Goal: Task Accomplishment & Management: Manage account settings

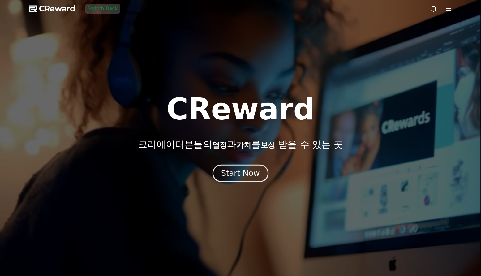
click at [234, 176] on div "Start Now" at bounding box center [240, 173] width 38 height 11
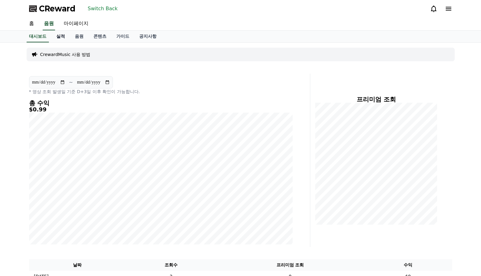
click at [64, 34] on link "실적" at bounding box center [60, 37] width 19 height 12
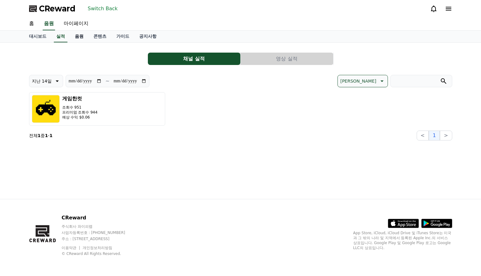
click at [80, 36] on link "음원" at bounding box center [79, 37] width 19 height 12
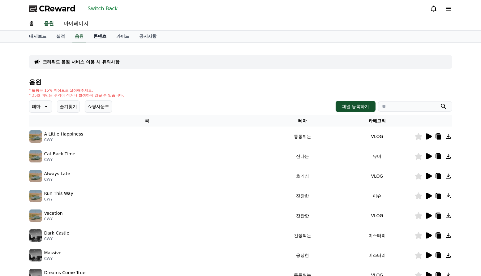
click at [97, 36] on link "콘텐츠" at bounding box center [99, 37] width 23 height 12
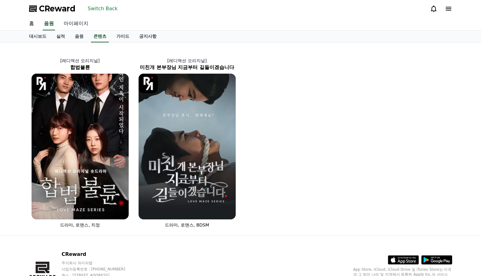
click at [74, 18] on link "마이페이지" at bounding box center [76, 23] width 35 height 13
select select "**********"
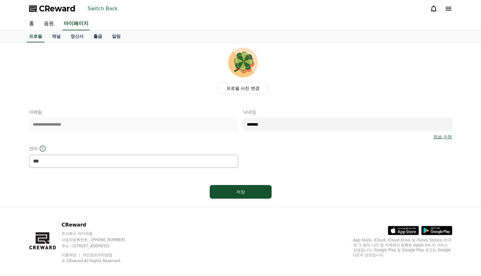
click at [95, 36] on link "출금" at bounding box center [97, 37] width 19 height 12
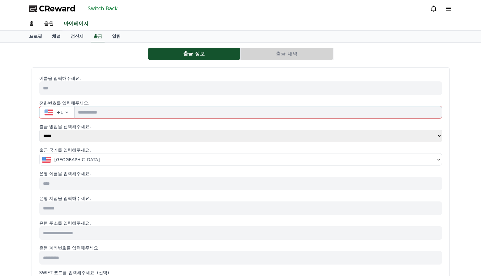
drag, startPoint x: 138, startPoint y: 117, endPoint x: 134, endPoint y: 116, distance: 3.8
click at [137, 117] on input "tel" at bounding box center [258, 112] width 367 height 12
click at [64, 112] on icon "button" at bounding box center [66, 112] width 5 height 5
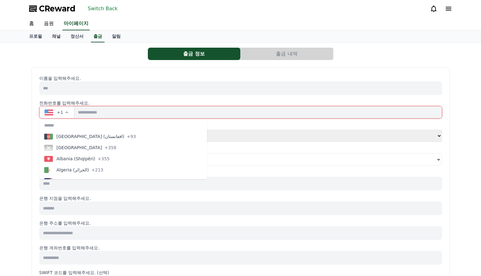
click at [64, 112] on icon "button" at bounding box center [66, 112] width 5 height 5
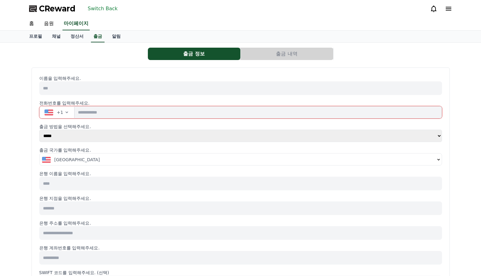
click at [66, 137] on select "***** ***" at bounding box center [240, 136] width 403 height 12
click at [106, 9] on button "Switch Back" at bounding box center [102, 9] width 35 height 10
